Goal: Task Accomplishment & Management: Use online tool/utility

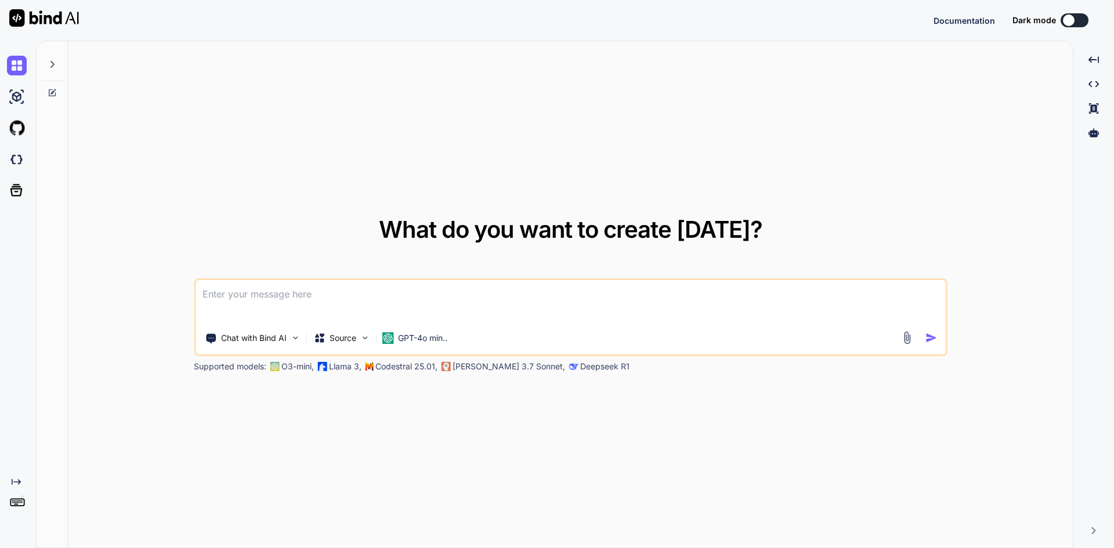
click at [298, 281] on textarea at bounding box center [571, 301] width 750 height 43
click at [283, 308] on textarea at bounding box center [571, 301] width 750 height 43
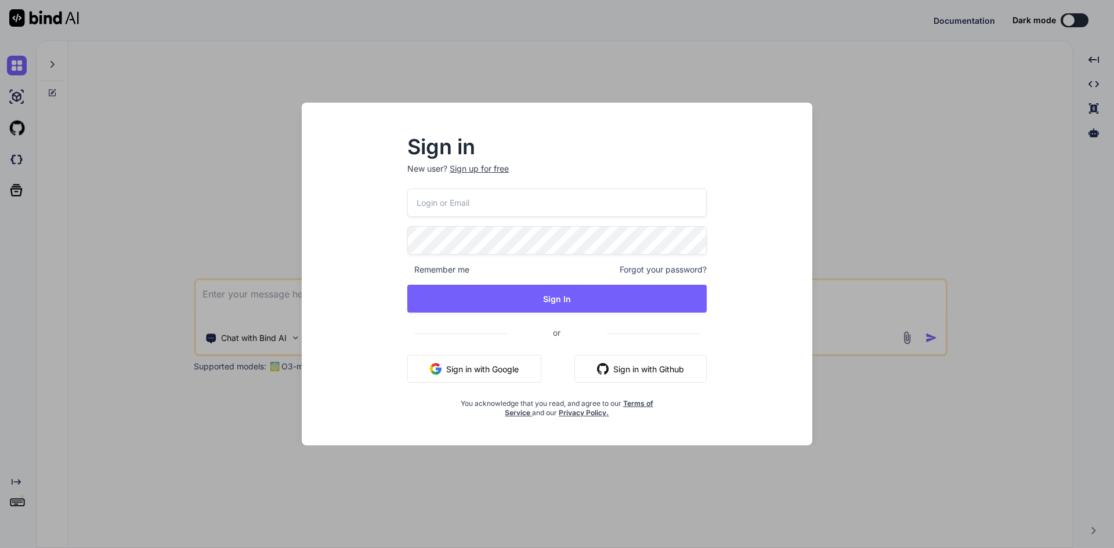
click at [474, 367] on button "Sign in with Google" at bounding box center [474, 369] width 134 height 28
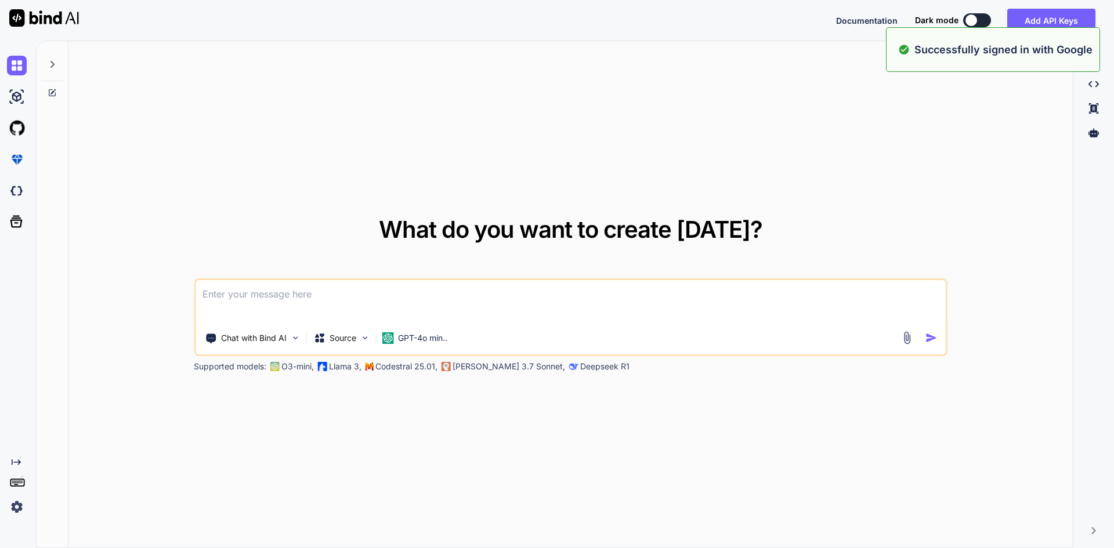
click at [425, 295] on textarea at bounding box center [571, 301] width 750 height 43
paste textarea "• Create services and interfaces for update item. • Implement business logic to…"
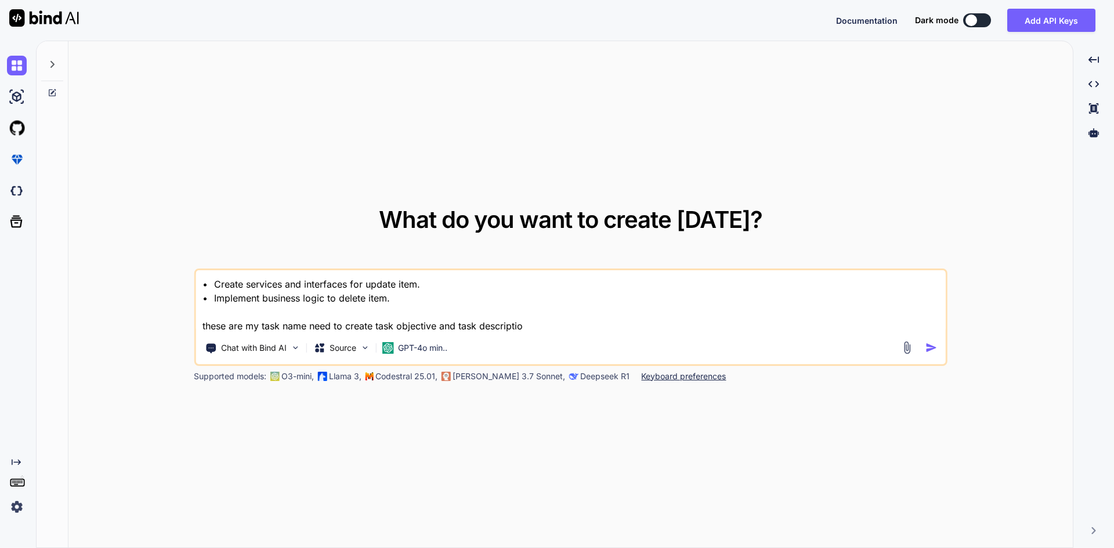
type textarea "• Create services and interfaces for update item. • Implement business logic to…"
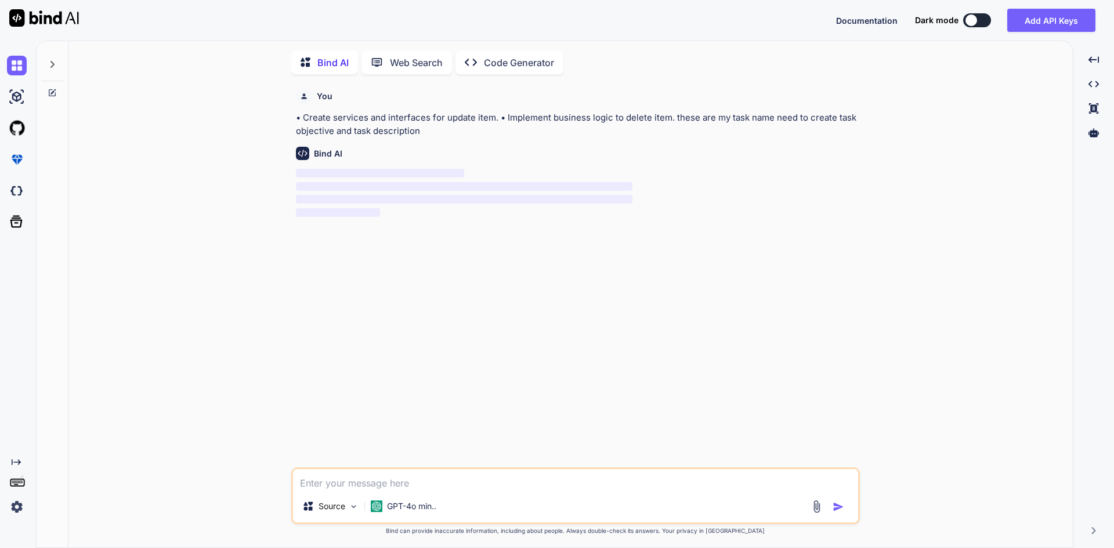
scroll to position [5, 0]
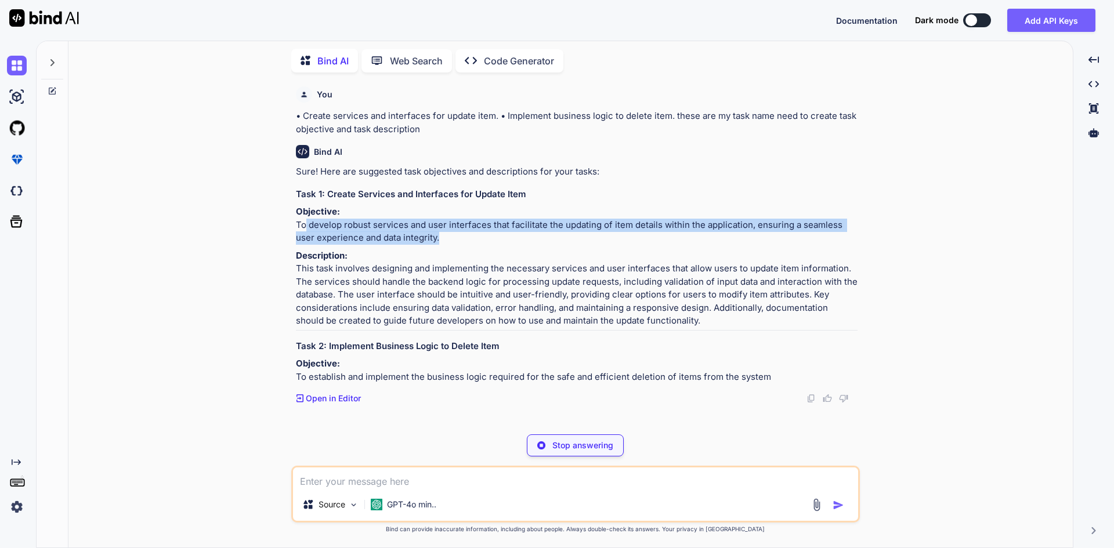
drag, startPoint x: 299, startPoint y: 239, endPoint x: 437, endPoint y: 251, distance: 138.1
click at [437, 245] on p "Objective: To develop robust services and user interfaces that facilitate the u…" at bounding box center [577, 224] width 562 height 39
copy p "o develop robust services and user interfaces that facilitate the updating of i…"
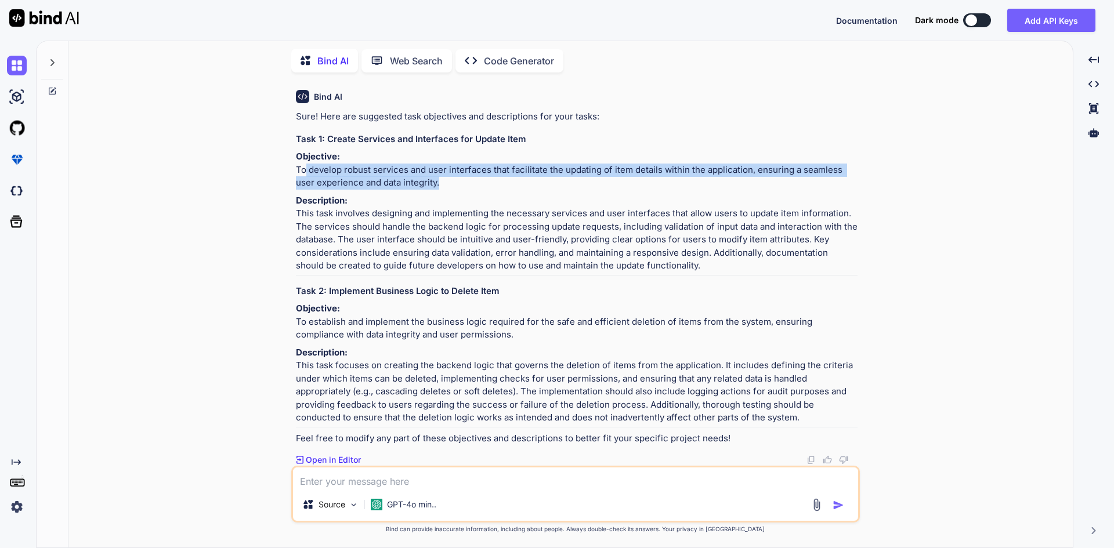
scroll to position [107, 0]
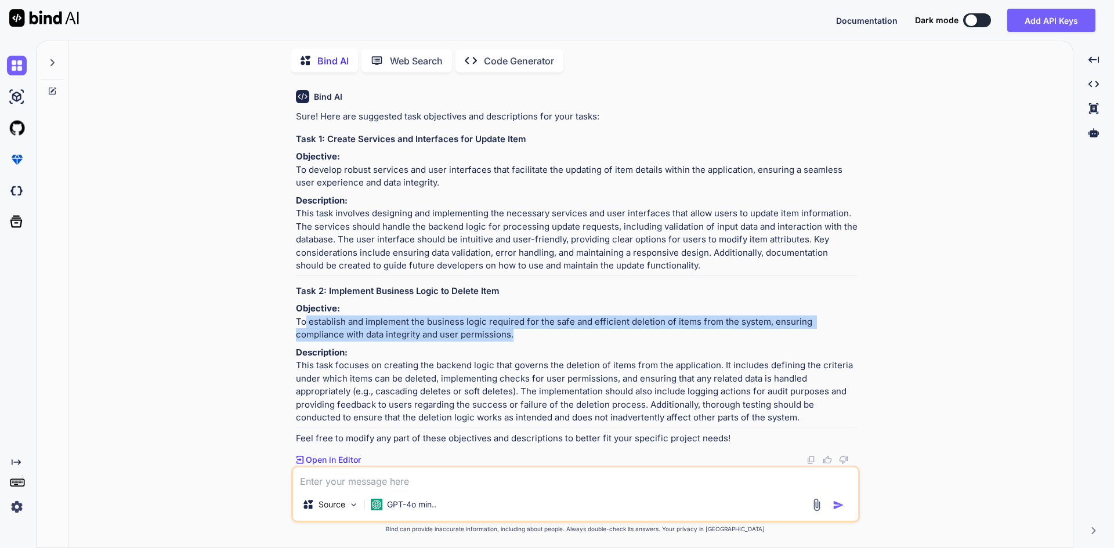
drag, startPoint x: 298, startPoint y: 309, endPoint x: 460, endPoint y: 321, distance: 162.4
click at [460, 321] on p "Objective: To establish and implement the business logic required for the safe …" at bounding box center [577, 321] width 562 height 39
copy p "o establish and implement the business logic required for the safe and efficien…"
